Goal: Task Accomplishment & Management: Complete application form

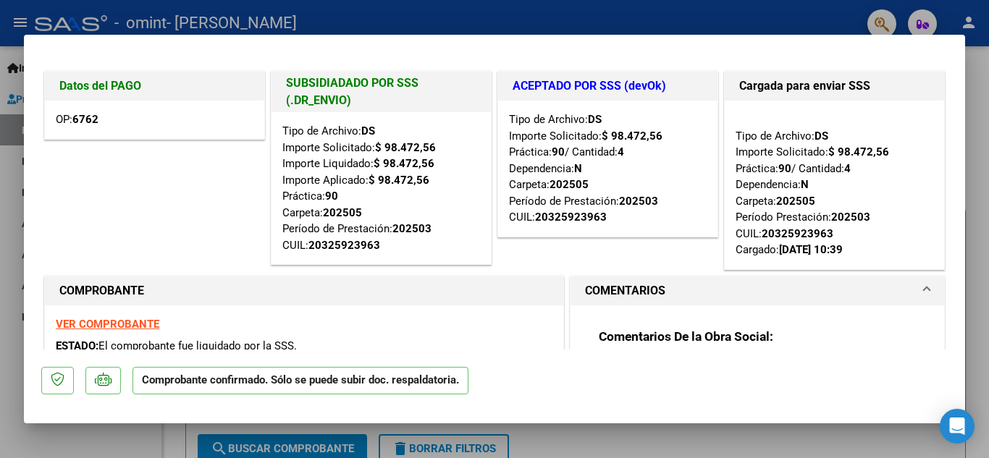
click at [816, 451] on div at bounding box center [494, 229] width 989 height 458
type input "$ 0,00"
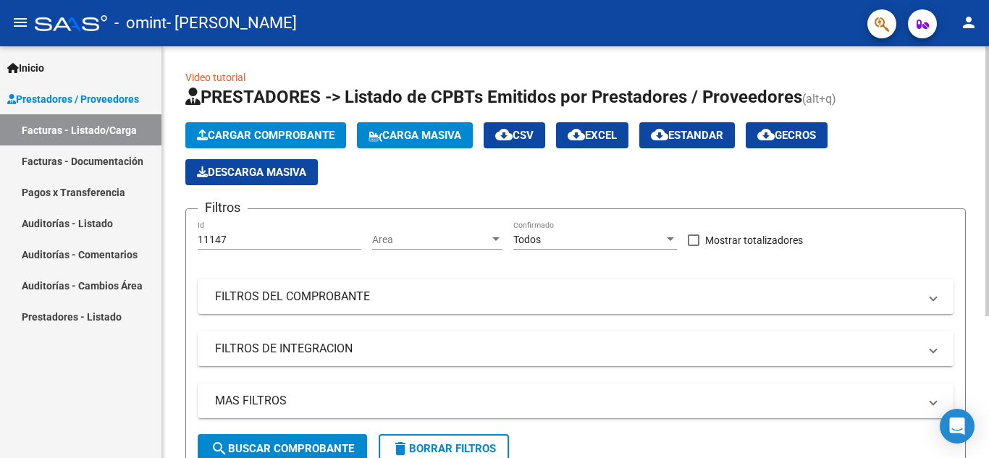
click at [637, 350] on mat-panel-title "FILTROS DE INTEGRACION" at bounding box center [567, 349] width 704 height 16
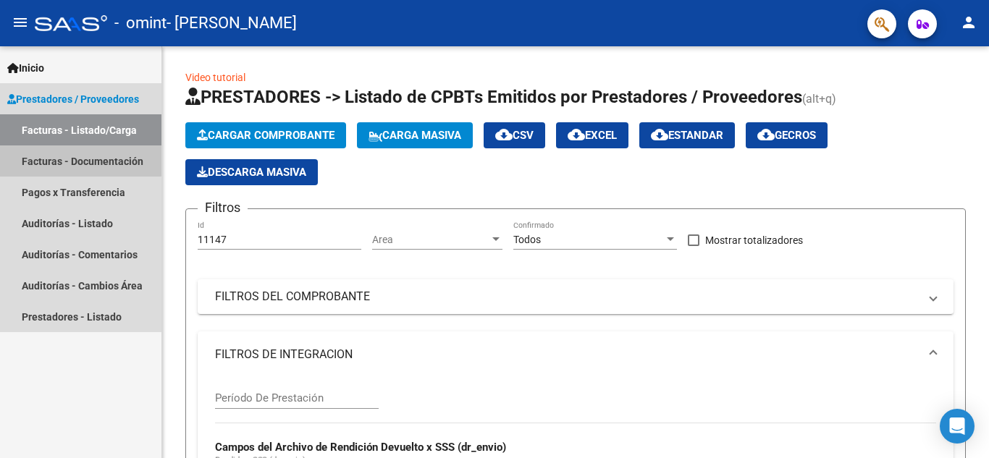
click at [79, 157] on link "Facturas - Documentación" at bounding box center [80, 160] width 161 height 31
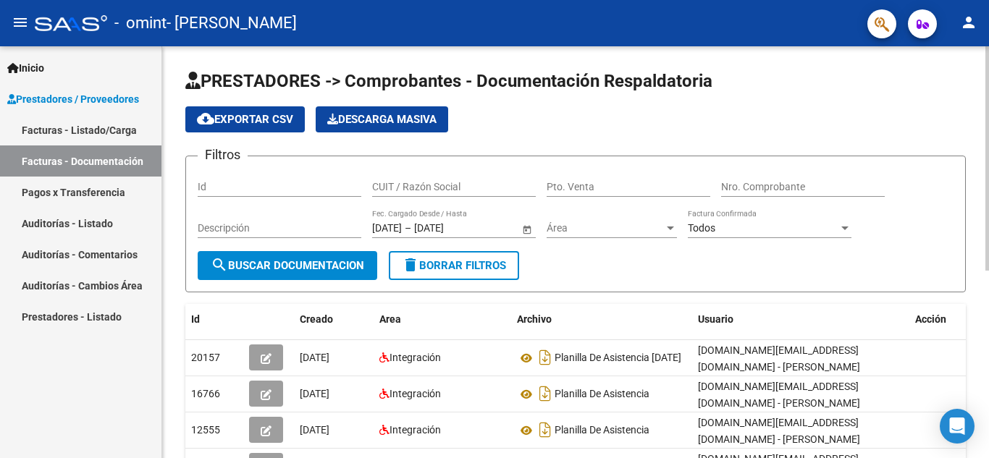
click at [269, 262] on span "search Buscar Documentacion" at bounding box center [287, 265] width 153 height 13
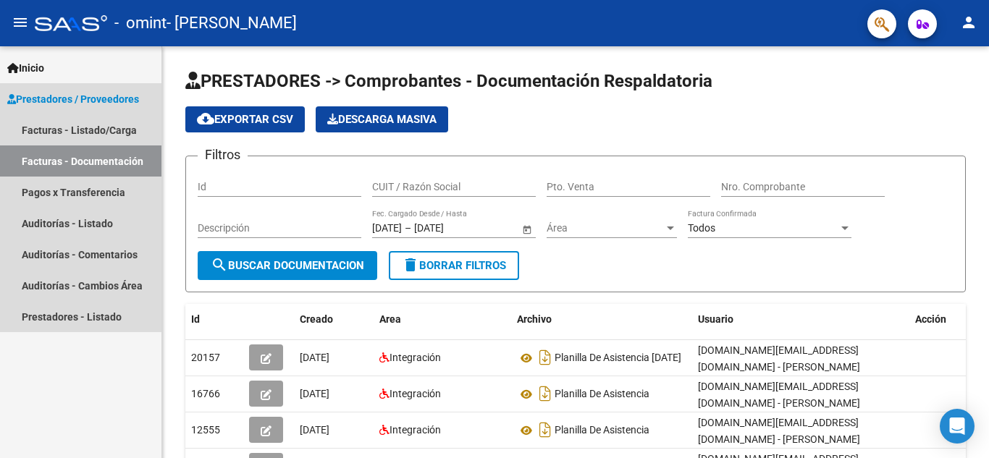
click at [109, 95] on span "Prestadores / Proveedores" at bounding box center [73, 99] width 132 height 16
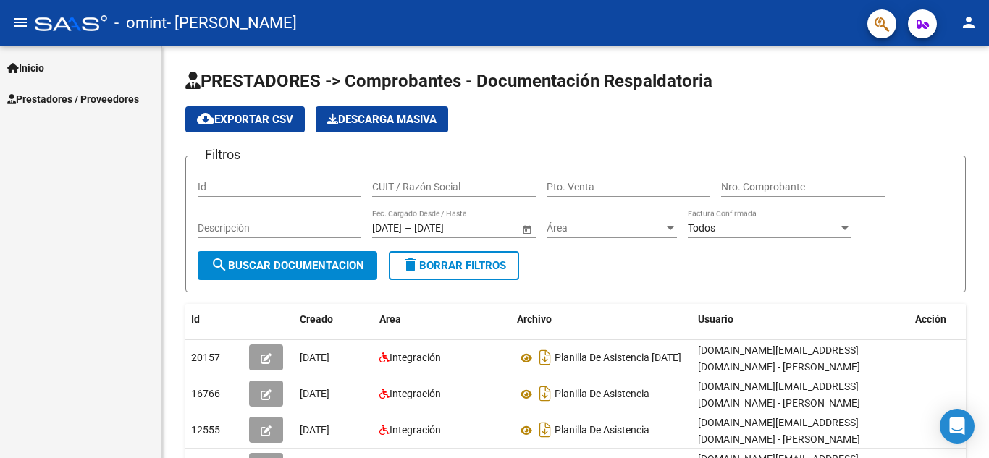
click at [108, 96] on span "Prestadores / Proveedores" at bounding box center [73, 99] width 132 height 16
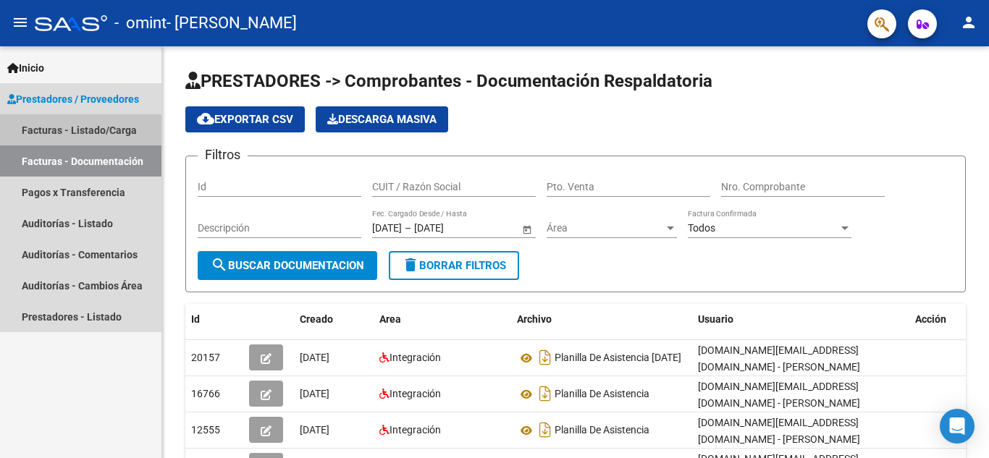
click at [96, 130] on link "Facturas - Listado/Carga" at bounding box center [80, 129] width 161 height 31
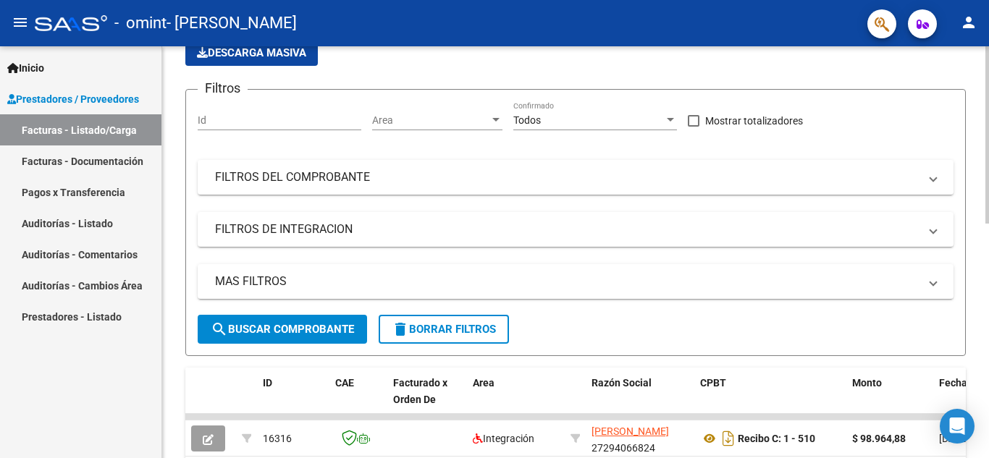
scroll to position [121, 0]
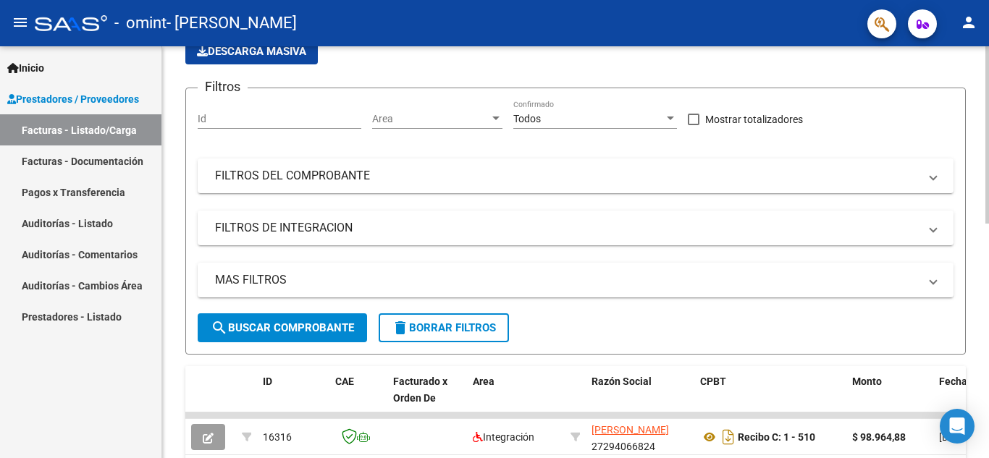
click at [988, 115] on div at bounding box center [987, 188] width 4 height 177
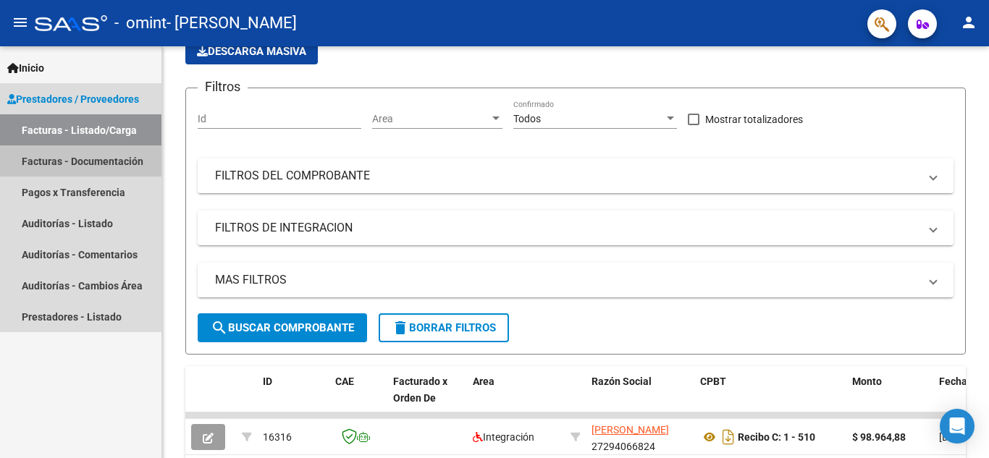
click at [101, 158] on link "Facturas - Documentación" at bounding box center [80, 160] width 161 height 31
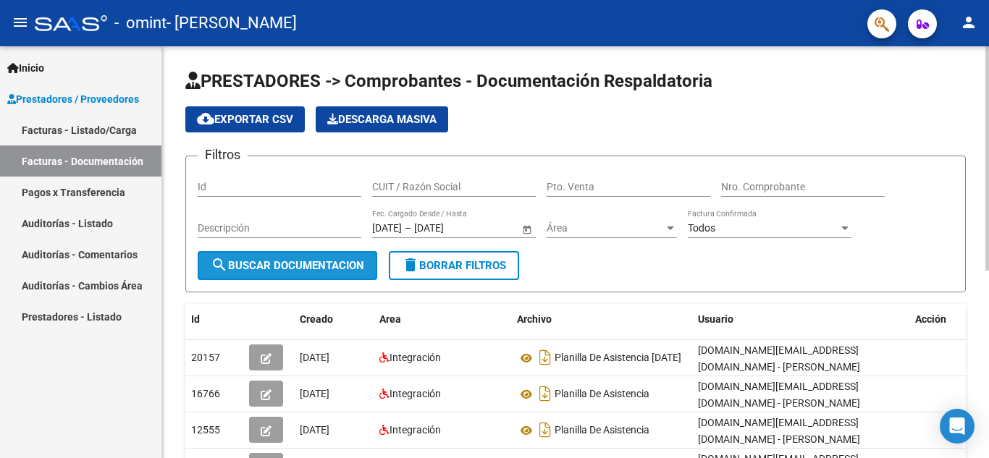
click at [277, 266] on span "search Buscar Documentacion" at bounding box center [287, 265] width 153 height 13
click at [988, 54] on div at bounding box center [987, 158] width 4 height 224
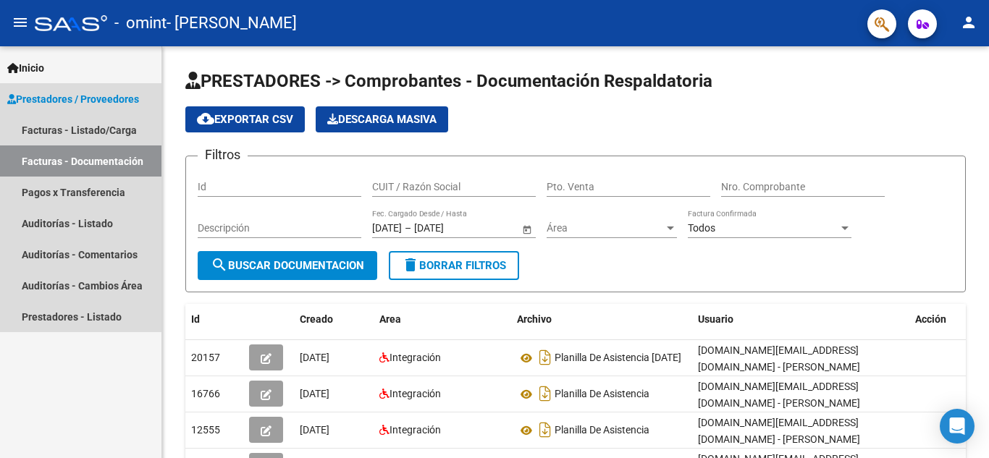
click at [67, 93] on span "Prestadores / Proveedores" at bounding box center [73, 99] width 132 height 16
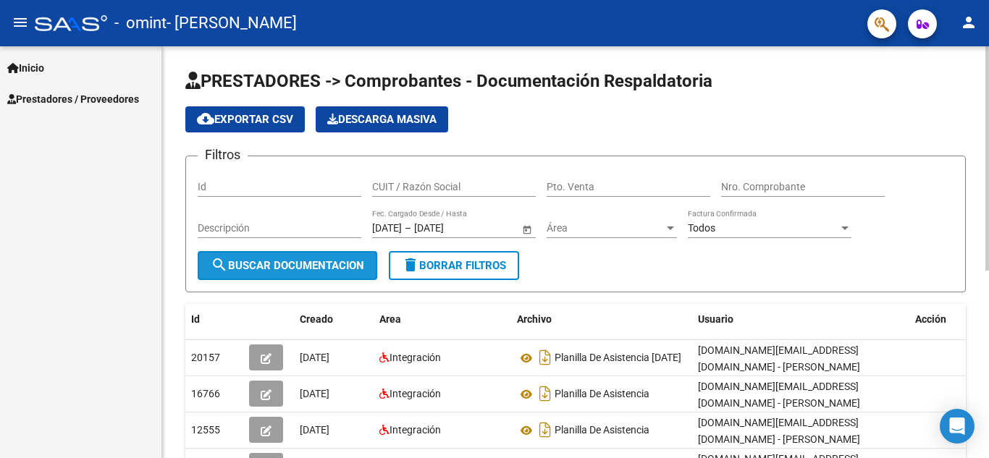
click at [303, 260] on span "search Buscar Documentacion" at bounding box center [287, 265] width 153 height 13
click at [265, 116] on span "cloud_download Exportar CSV" at bounding box center [245, 119] width 96 height 13
click at [979, 75] on div "PRESTADORES -> Comprobantes - Documentación Respaldatoria cloud_download Export…" at bounding box center [577, 417] width 830 height 743
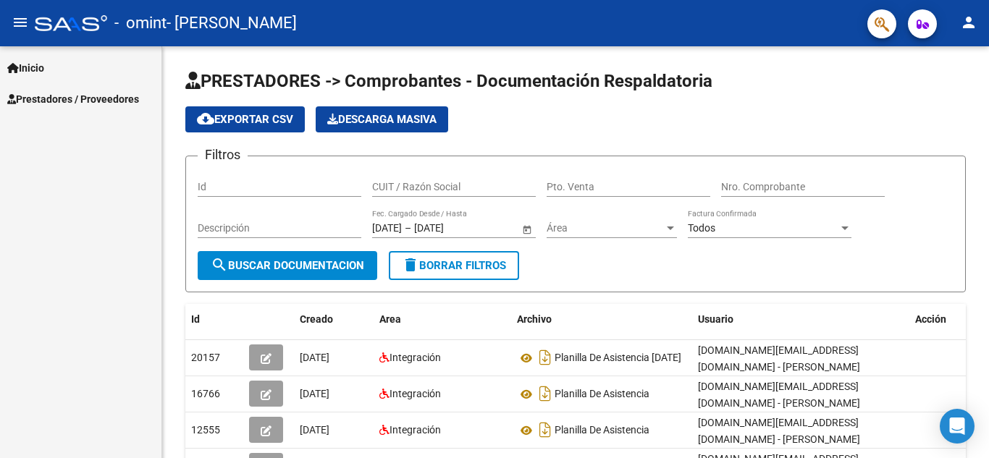
click at [93, 97] on span "Prestadores / Proveedores" at bounding box center [73, 99] width 132 height 16
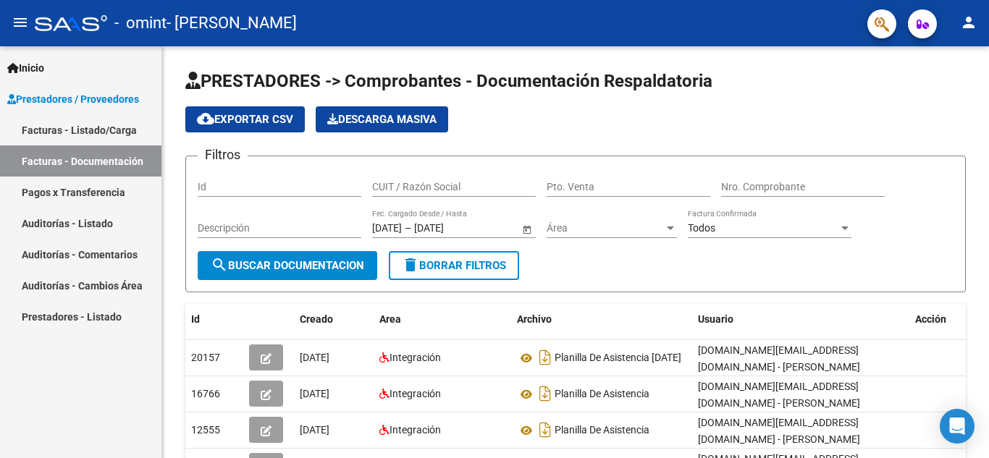
click at [70, 156] on link "Facturas - Documentación" at bounding box center [80, 160] width 161 height 31
click at [98, 151] on link "Facturas - Documentación" at bounding box center [80, 160] width 161 height 31
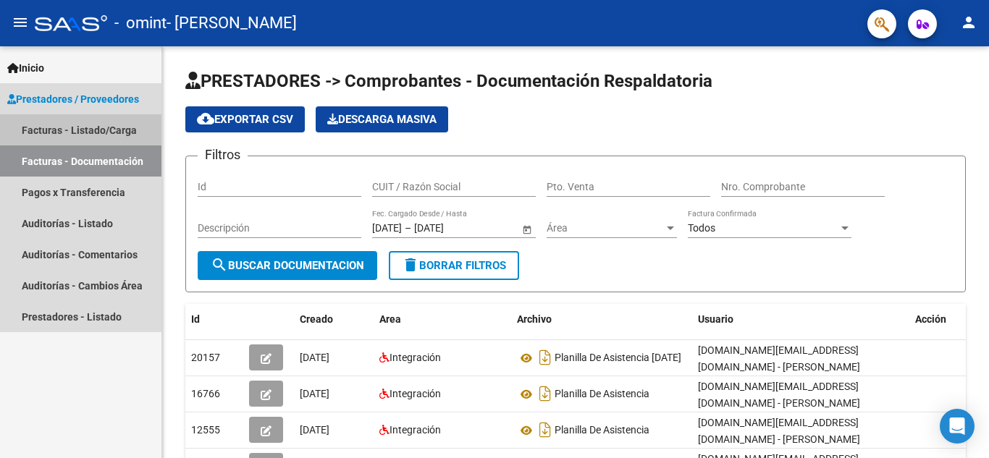
click at [101, 130] on link "Facturas - Listado/Carga" at bounding box center [80, 129] width 161 height 31
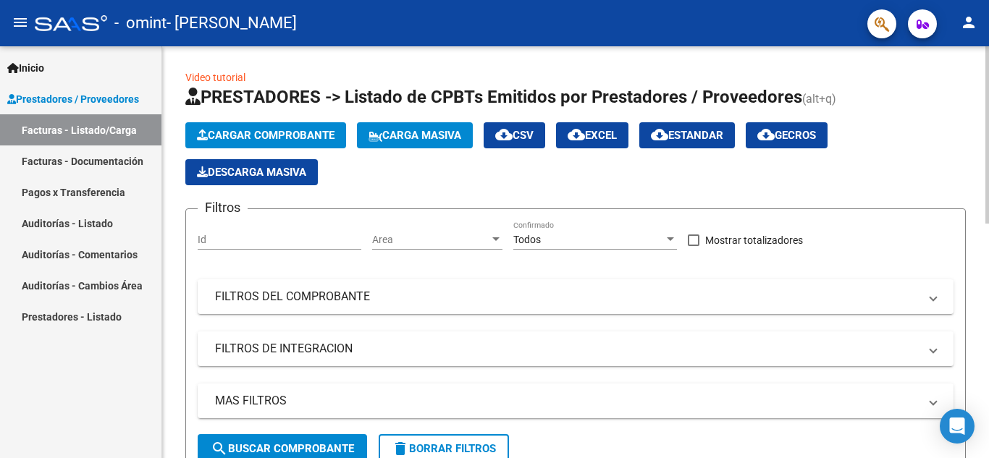
click at [288, 128] on button "Cargar Comprobante" at bounding box center [265, 135] width 161 height 26
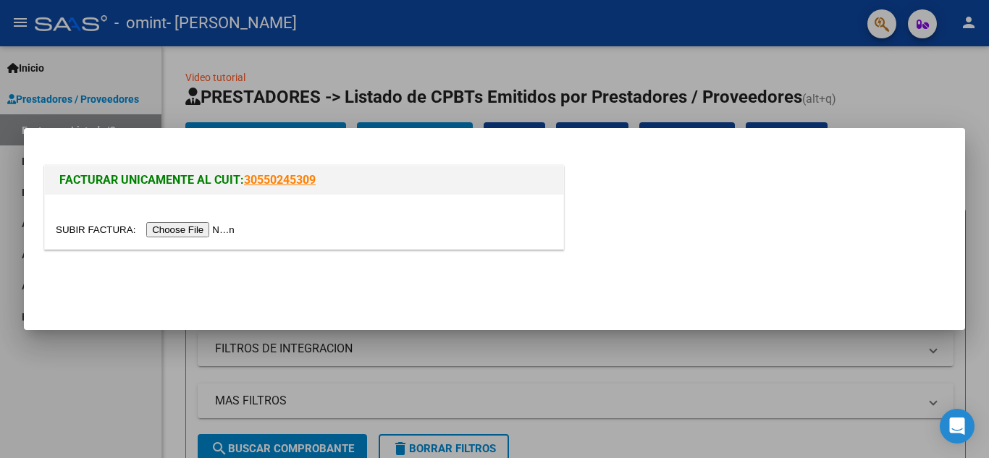
click at [213, 230] on input "file" at bounding box center [147, 229] width 183 height 15
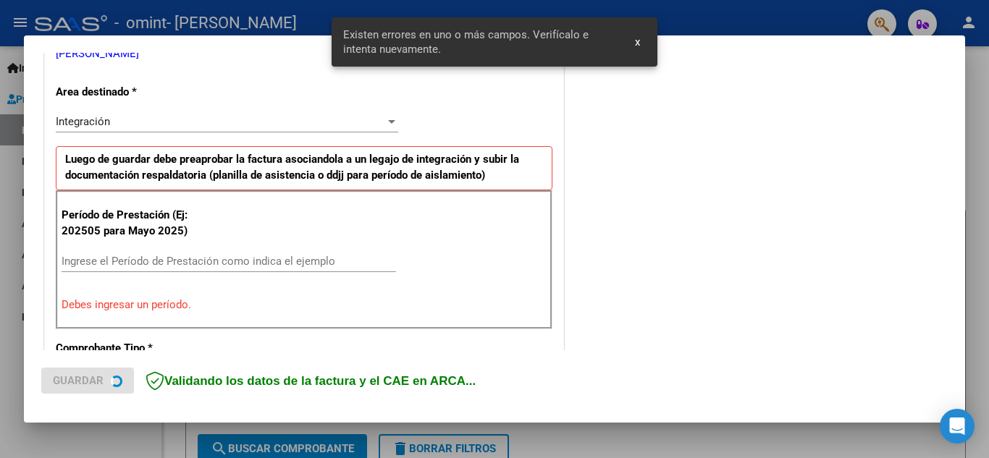
scroll to position [328, 0]
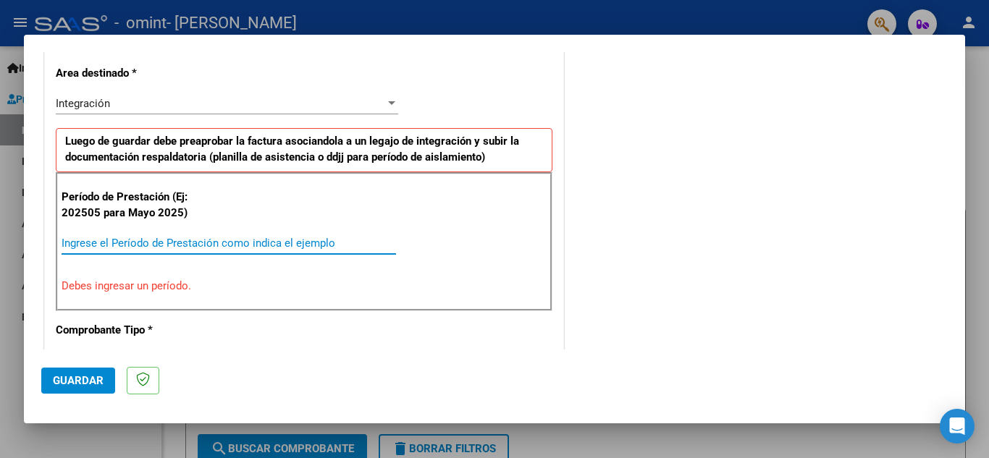
click at [248, 242] on input "Ingrese el Período de Prestación como indica el ejemplo" at bounding box center [229, 243] width 334 height 13
type input "082025"
click at [75, 388] on button "Guardar" at bounding box center [78, 381] width 74 height 26
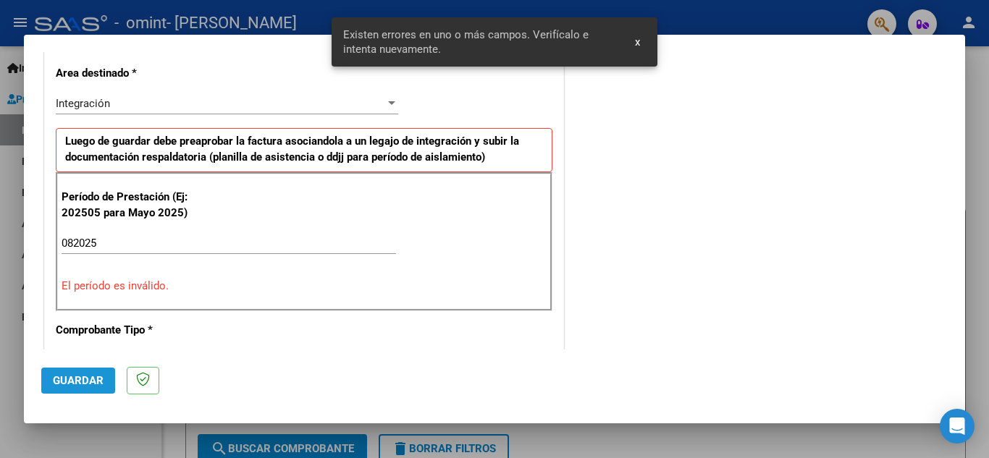
scroll to position [355, 0]
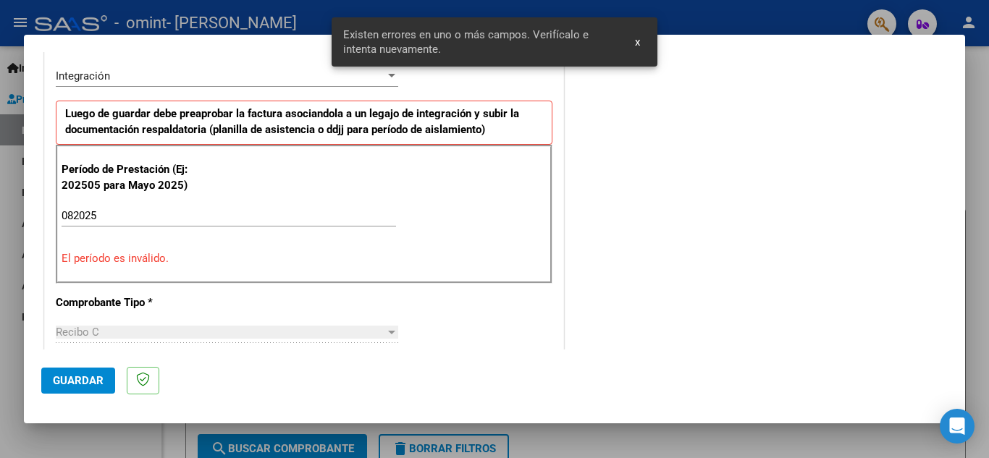
click at [174, 205] on div "082025 Ingrese el Período de Prestación como indica el ejemplo" at bounding box center [229, 216] width 334 height 22
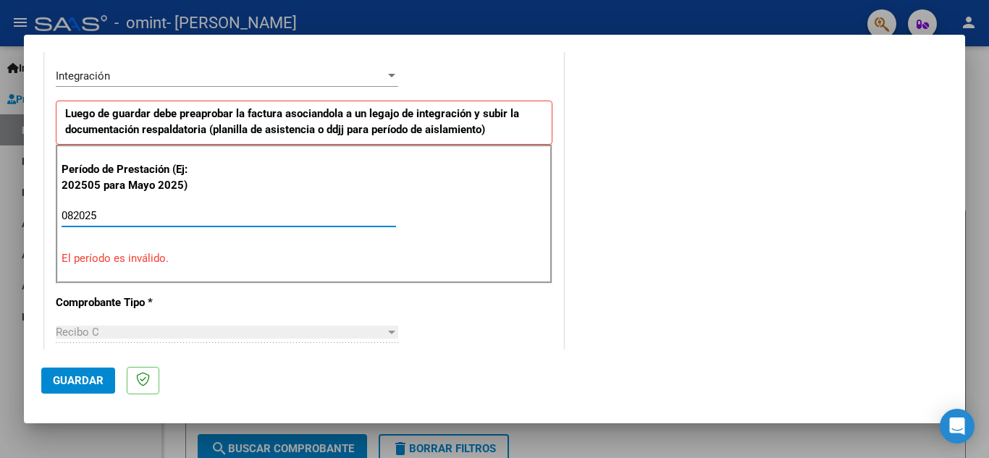
drag, startPoint x: 116, startPoint y: 210, endPoint x: 0, endPoint y: 220, distance: 116.3
click at [0, 220] on div "COMPROBANTE VER COMPROBANTE El comprobante fue leído exitosamente. DATOS DEL CO…" at bounding box center [494, 229] width 989 height 458
click at [80, 388] on button "Guardar" at bounding box center [78, 381] width 74 height 26
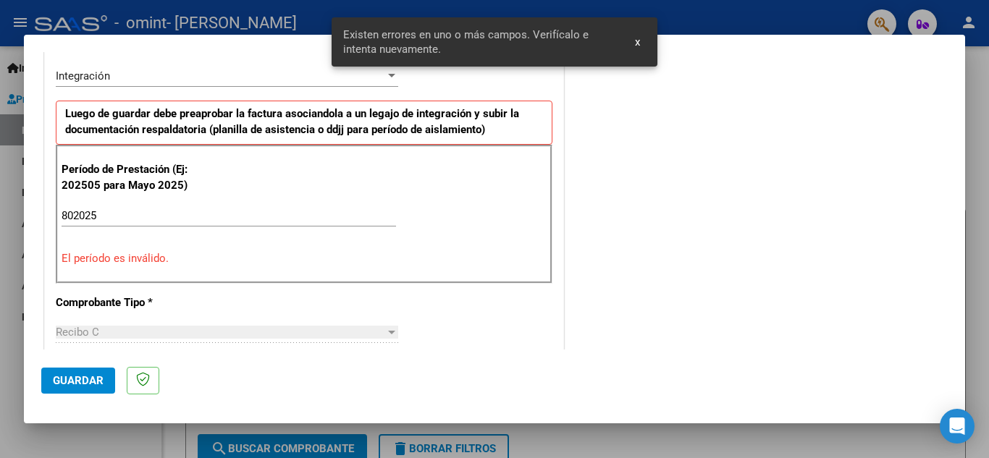
drag, startPoint x: 829, startPoint y: 324, endPoint x: 988, endPoint y: 231, distance: 184.2
click at [837, 321] on div "COMENTARIOS Comentarios del Prestador / Gerenciador:" at bounding box center [757, 361] width 381 height 1296
click at [166, 212] on input "802025" at bounding box center [229, 215] width 334 height 13
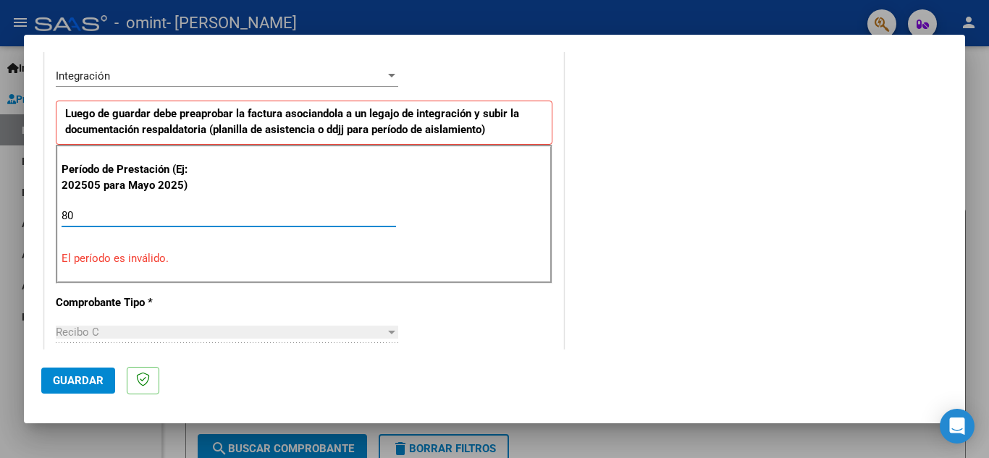
type input "8"
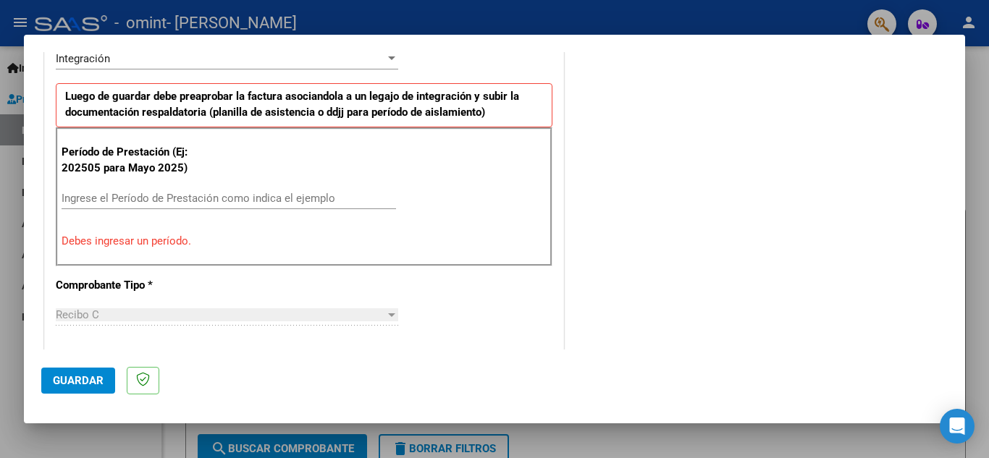
scroll to position [366, 0]
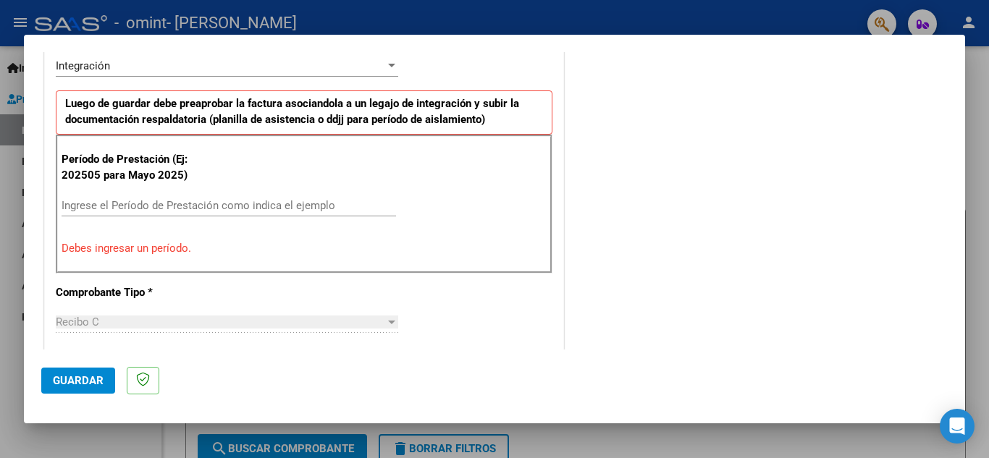
click at [110, 206] on input "Ingrese el Período de Prestación como indica el ejemplo" at bounding box center [229, 205] width 334 height 13
click at [72, 177] on p "Período de Prestación (Ej: 202505 para Mayo 2025)" at bounding box center [134, 167] width 145 height 33
click at [94, 206] on input "Ingrese el Período de Prestación como indica el ejemplo" at bounding box center [229, 205] width 334 height 13
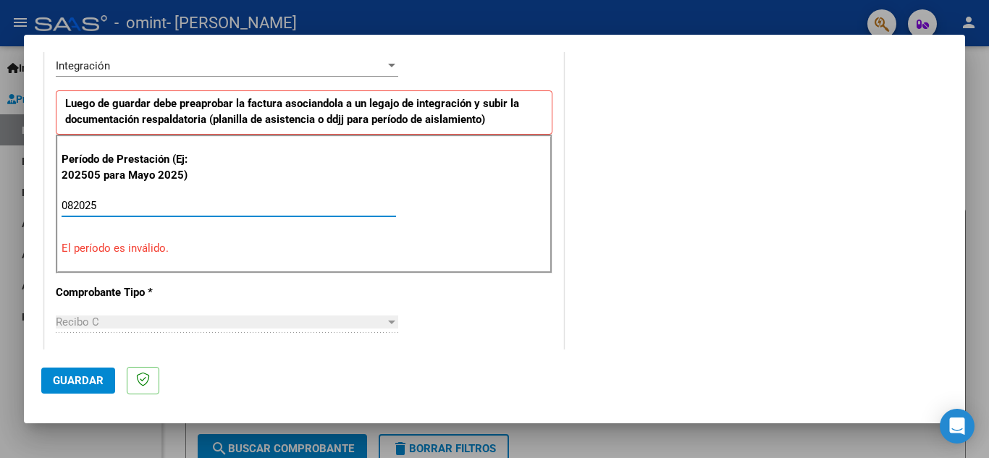
type input "082025"
click at [79, 389] on button "Guardar" at bounding box center [78, 381] width 74 height 26
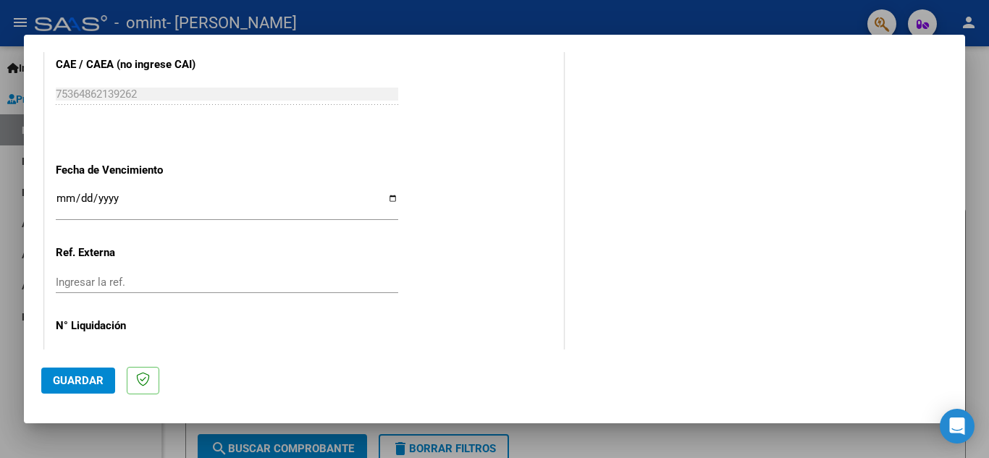
scroll to position [1014, 0]
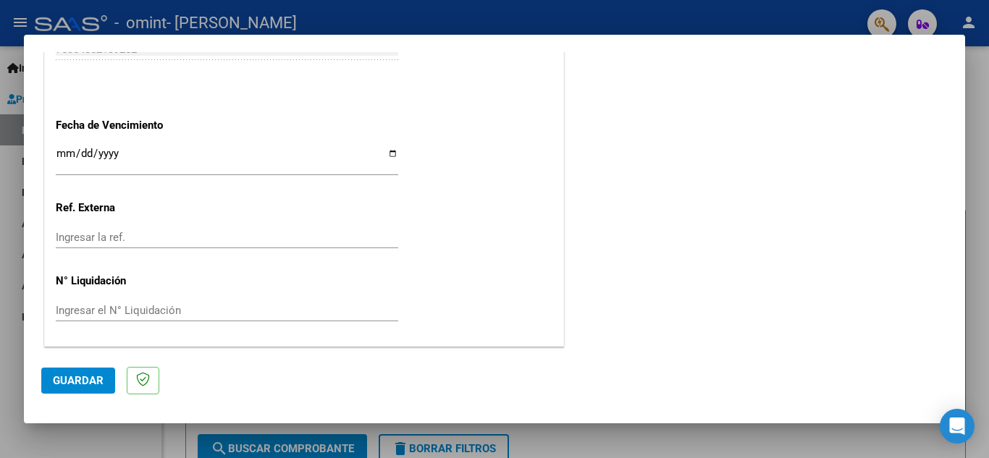
click at [72, 381] on span "Guardar" at bounding box center [78, 380] width 51 height 13
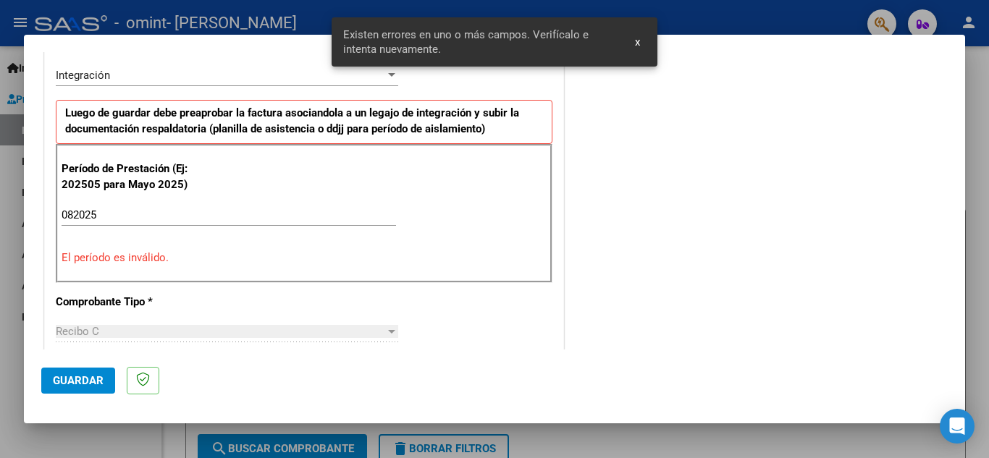
scroll to position [355, 0]
click at [72, 381] on span "Guardar" at bounding box center [78, 380] width 51 height 13
click at [975, 83] on div at bounding box center [494, 229] width 989 height 458
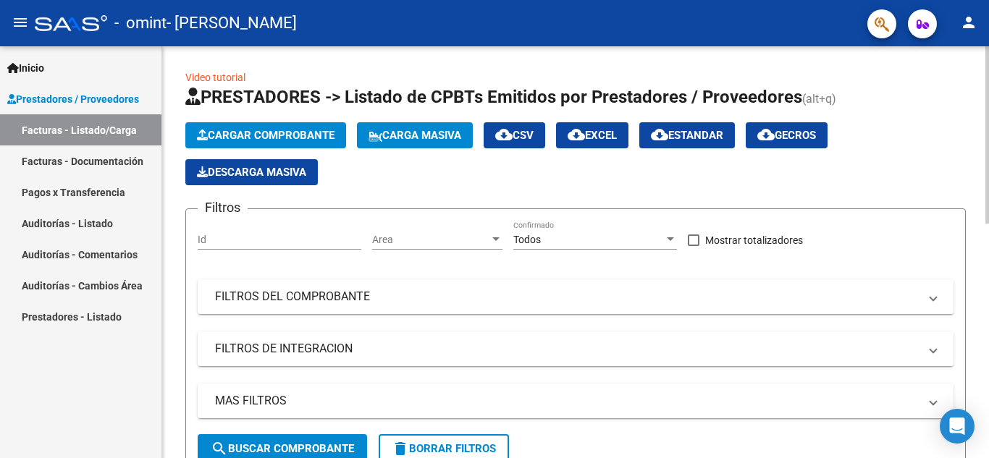
click at [272, 132] on span "Cargar Comprobante" at bounding box center [266, 135] width 138 height 13
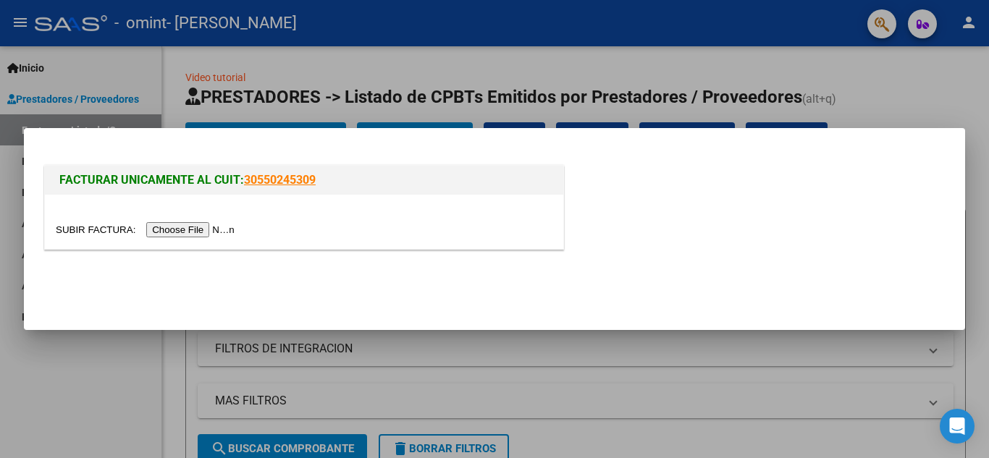
click at [205, 230] on input "file" at bounding box center [147, 229] width 183 height 15
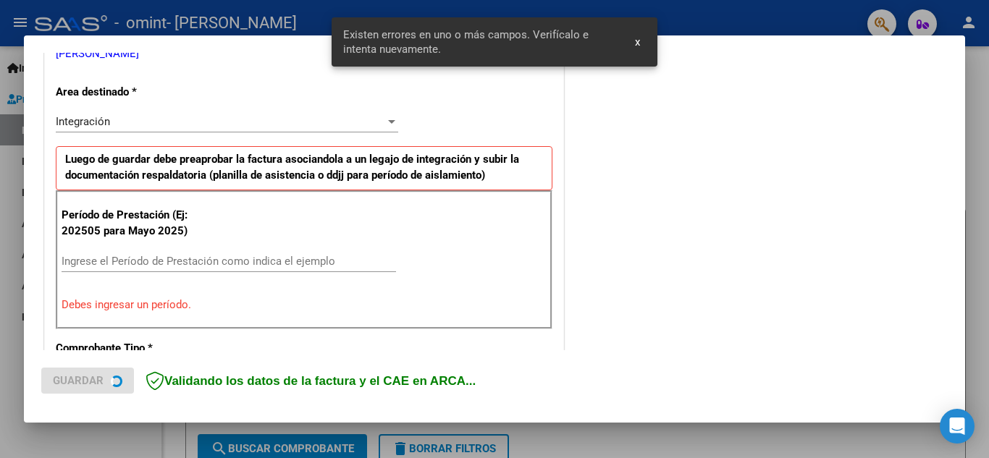
scroll to position [328, 0]
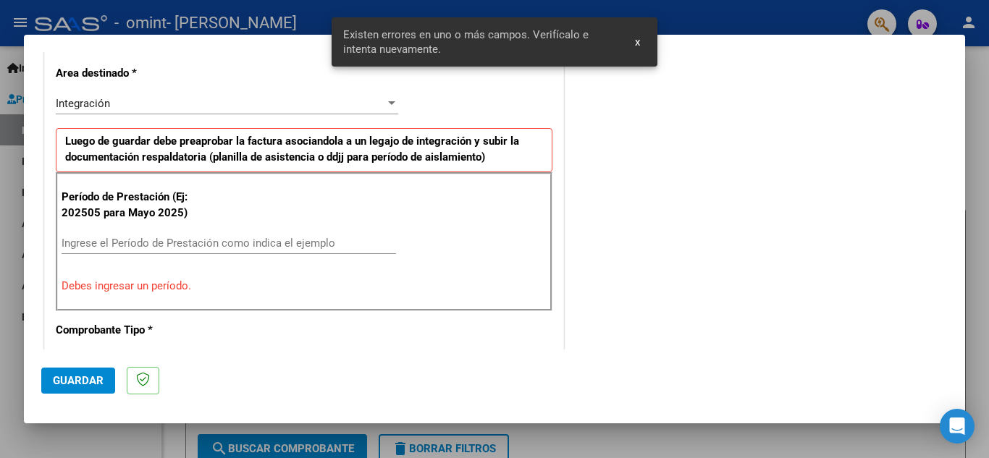
click at [77, 374] on button "Guardar" at bounding box center [78, 381] width 74 height 26
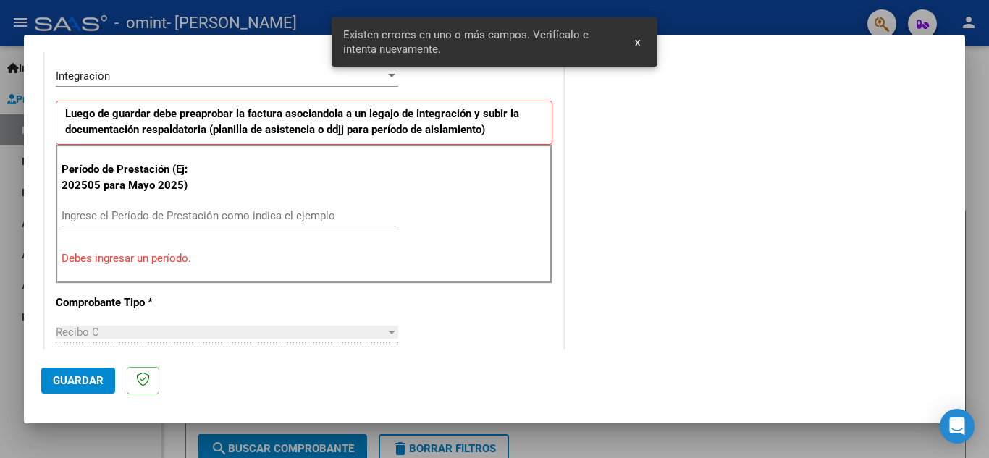
click at [182, 216] on input "Ingrese el Período de Prestación como indica el ejemplo" at bounding box center [229, 215] width 334 height 13
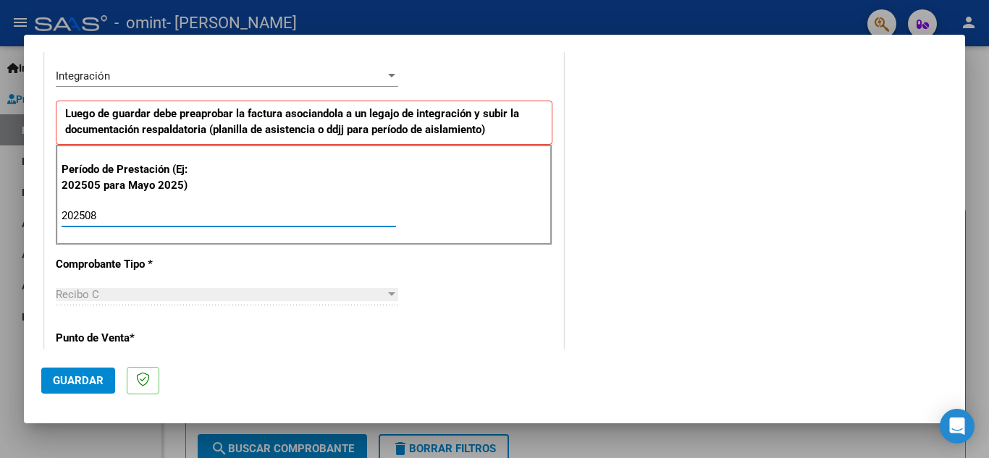
type input "202508"
click at [69, 379] on span "Guardar" at bounding box center [78, 380] width 51 height 13
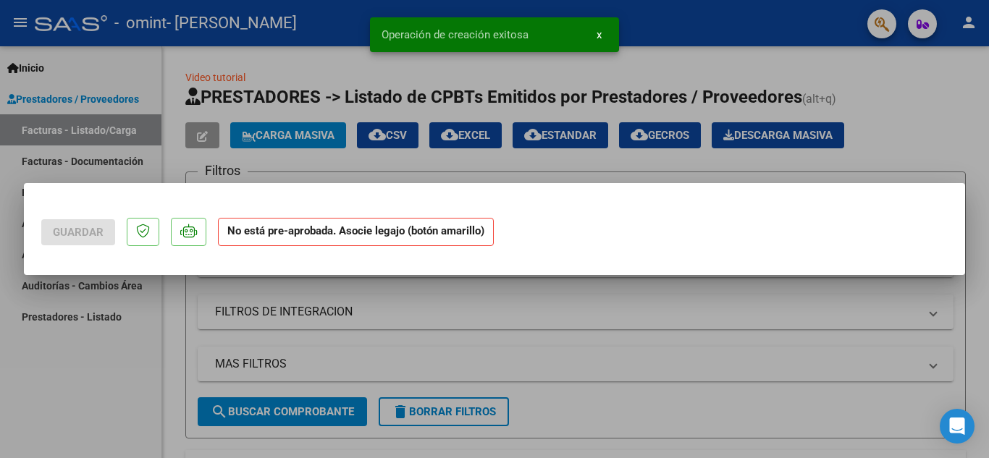
scroll to position [0, 0]
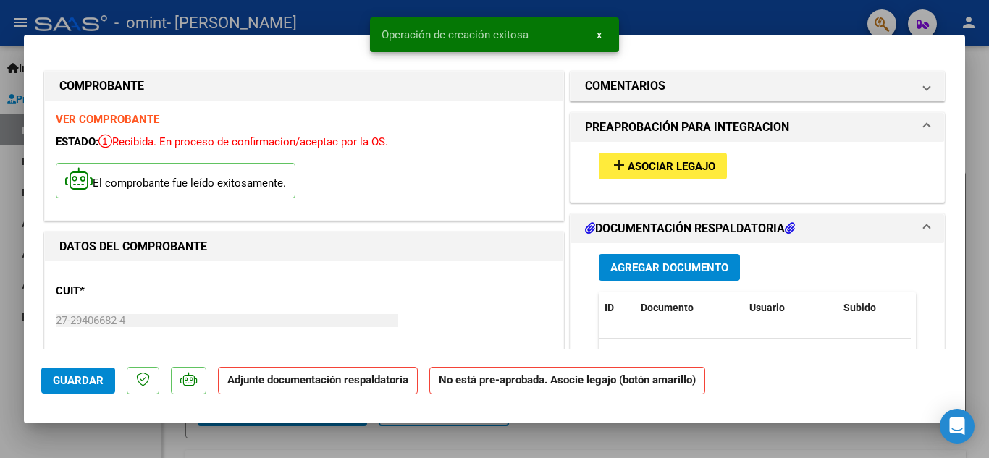
click at [651, 263] on span "Agregar Documento" at bounding box center [669, 267] width 118 height 13
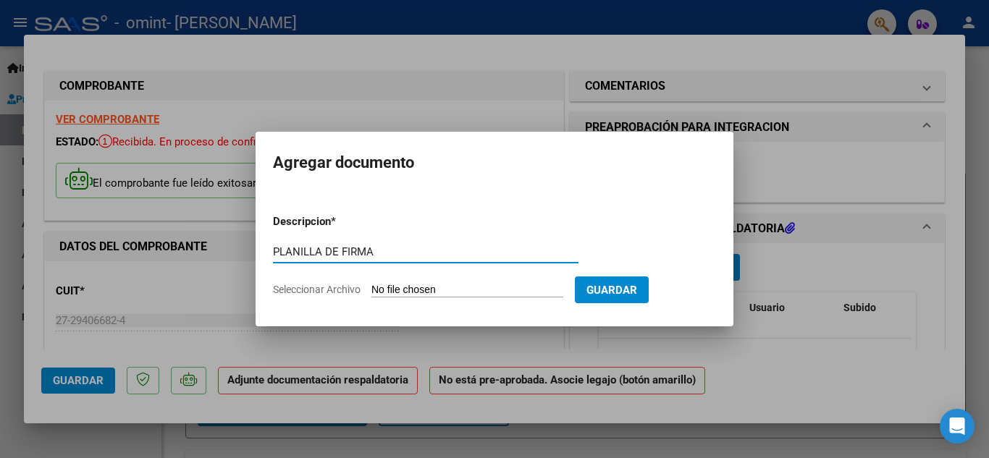
type input "PLANILLA DE FIRMA"
click at [423, 286] on input "Seleccionar Archivo" at bounding box center [467, 291] width 192 height 14
type input "C:\fakepath\PLANILLA [DATE] BULIT.pdf"
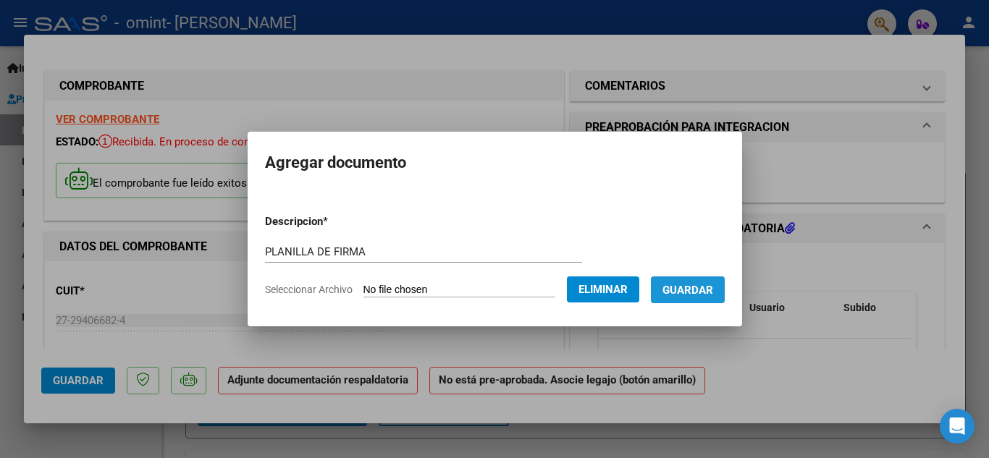
click at [707, 292] on span "Guardar" at bounding box center [687, 290] width 51 height 13
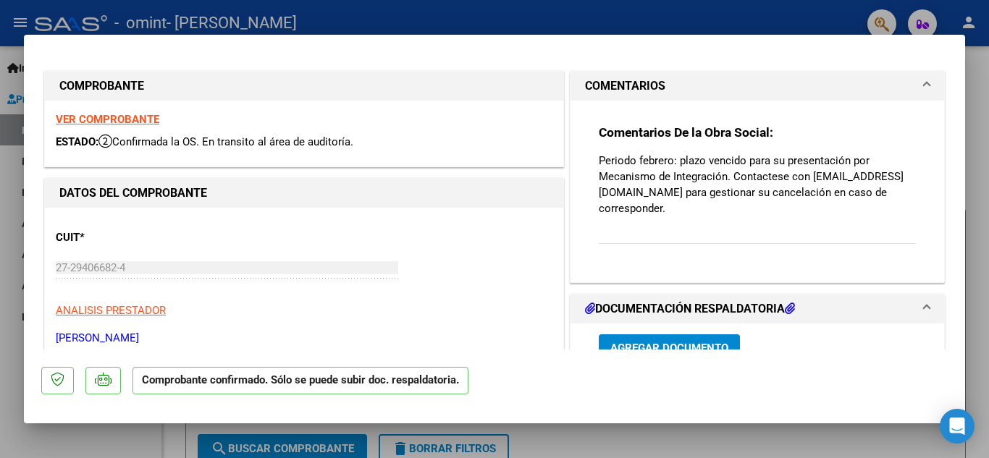
click at [672, 456] on div at bounding box center [494, 229] width 989 height 458
type input "$ 0,00"
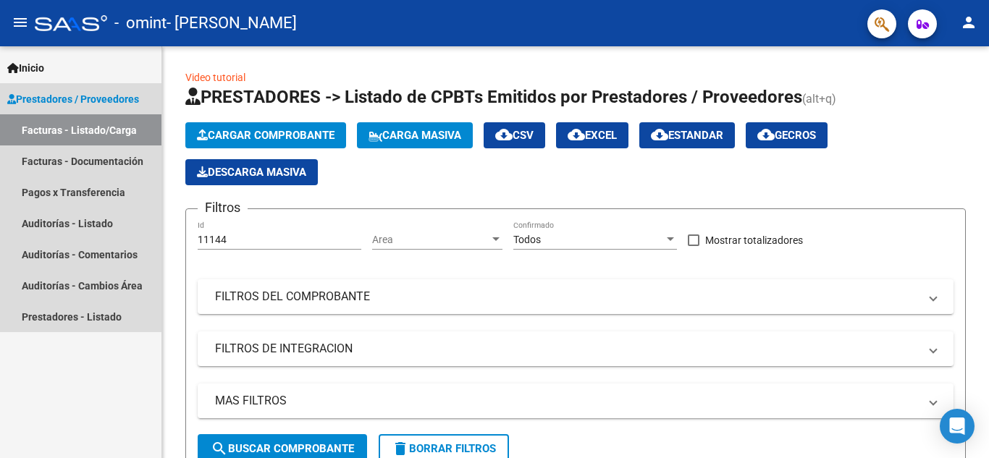
click at [80, 132] on link "Facturas - Listado/Carga" at bounding box center [80, 129] width 161 height 31
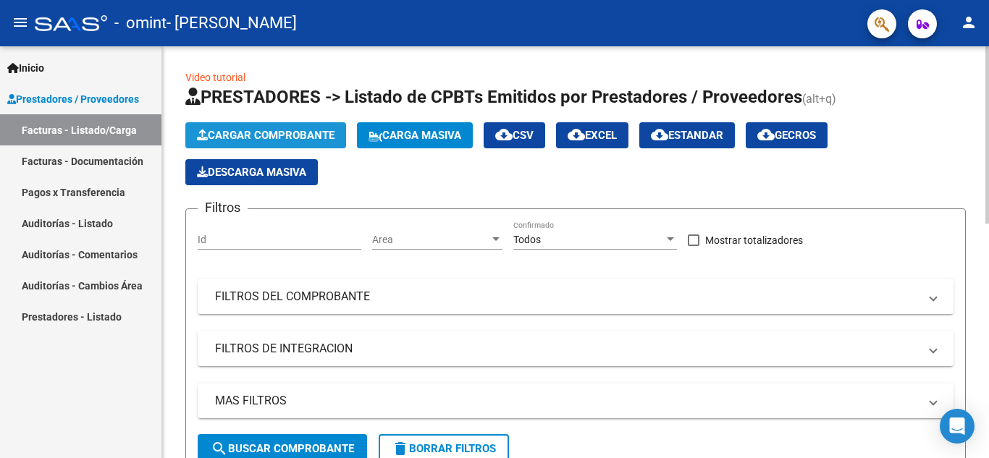
click at [249, 127] on button "Cargar Comprobante" at bounding box center [265, 135] width 161 height 26
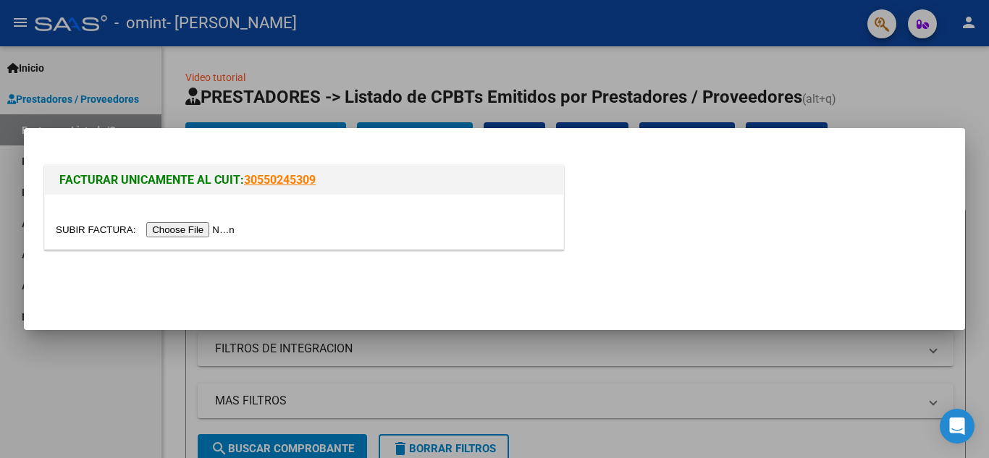
click at [214, 227] on input "file" at bounding box center [147, 229] width 183 height 15
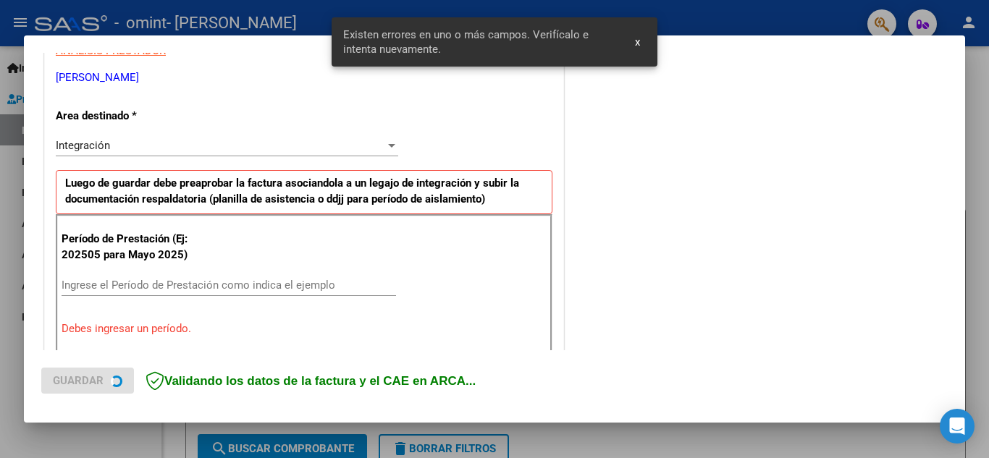
scroll to position [328, 0]
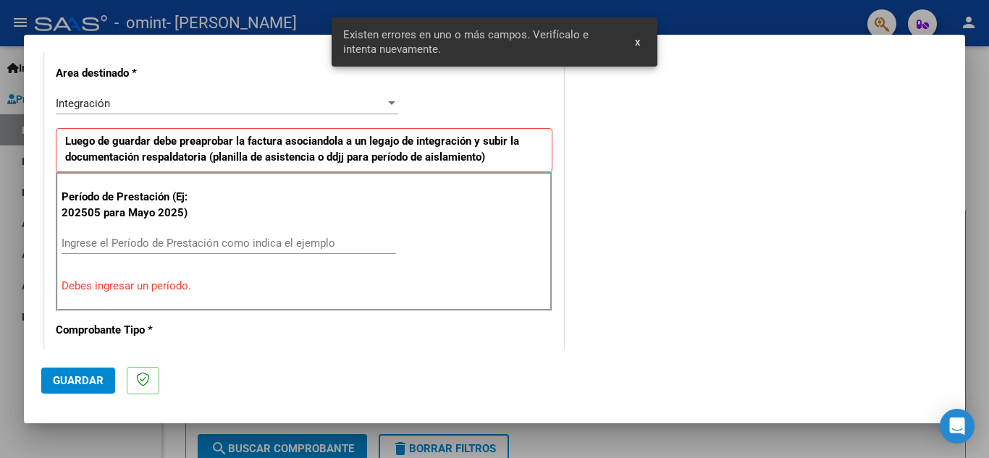
click at [101, 244] on input "Ingrese el Período de Prestación como indica el ejemplo" at bounding box center [229, 243] width 334 height 13
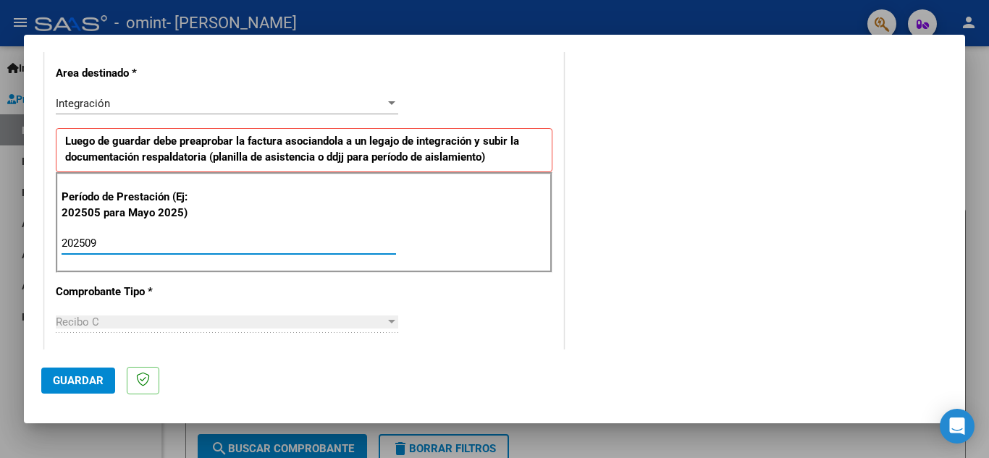
type input "202509"
click at [65, 379] on span "Guardar" at bounding box center [78, 380] width 51 height 13
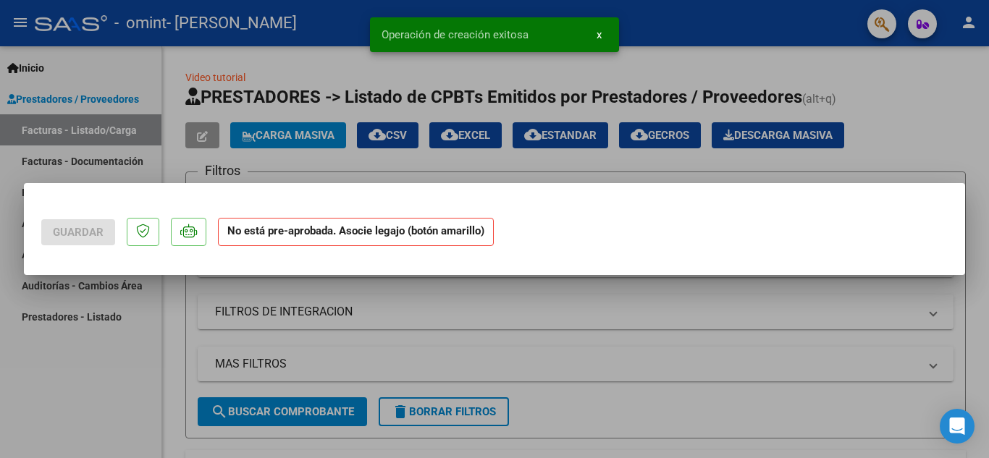
scroll to position [0, 0]
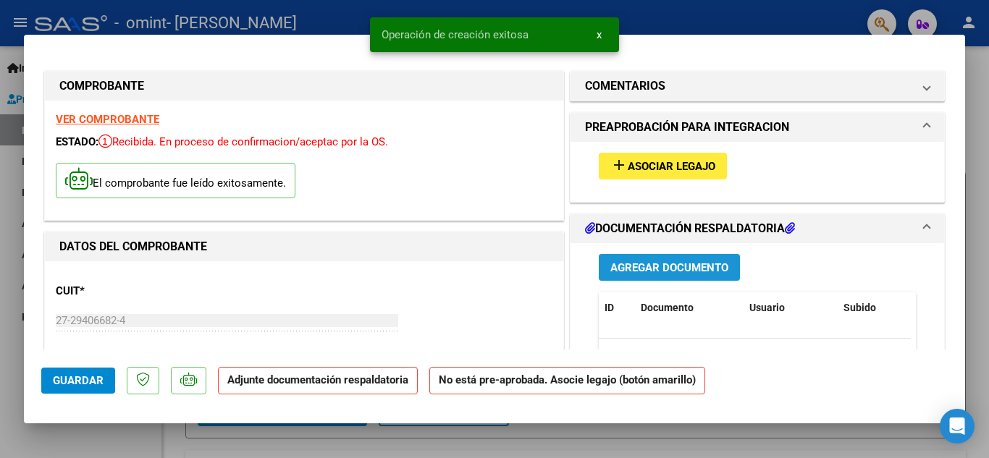
click at [643, 271] on span "Agregar Documento" at bounding box center [669, 267] width 118 height 13
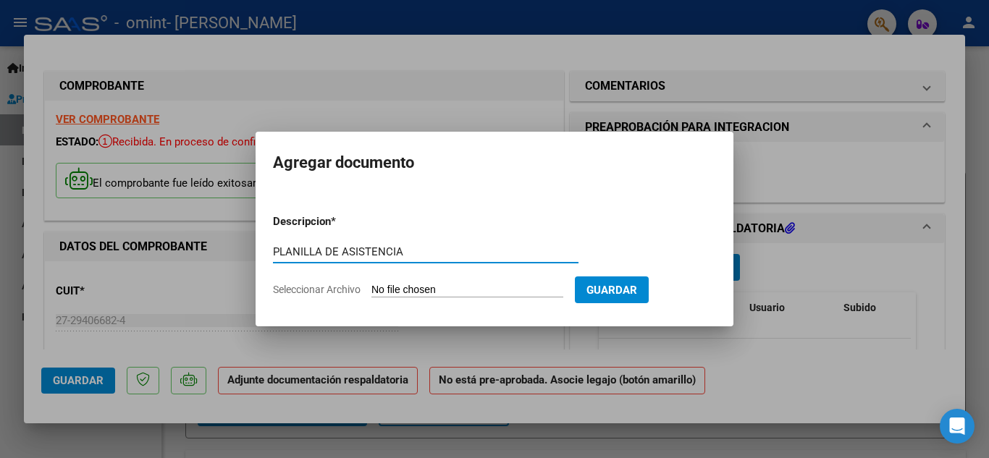
type input "PLANILLA DE ASISTENCIA"
click at [509, 295] on input "Seleccionar Archivo" at bounding box center [467, 291] width 192 height 14
type input "C:\fakepath\PLANILLA SEP 25 BULIT.pdf"
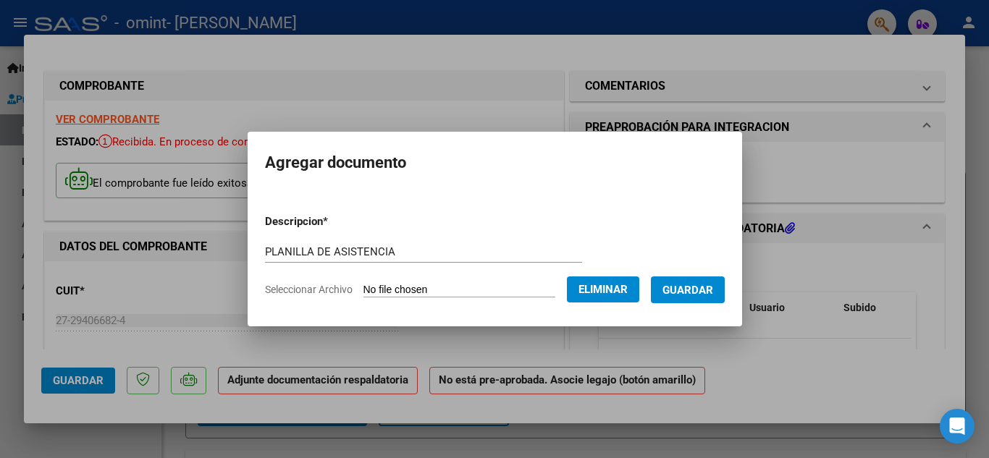
click at [713, 291] on span "Guardar" at bounding box center [687, 290] width 51 height 13
